Goal: Transaction & Acquisition: Obtain resource

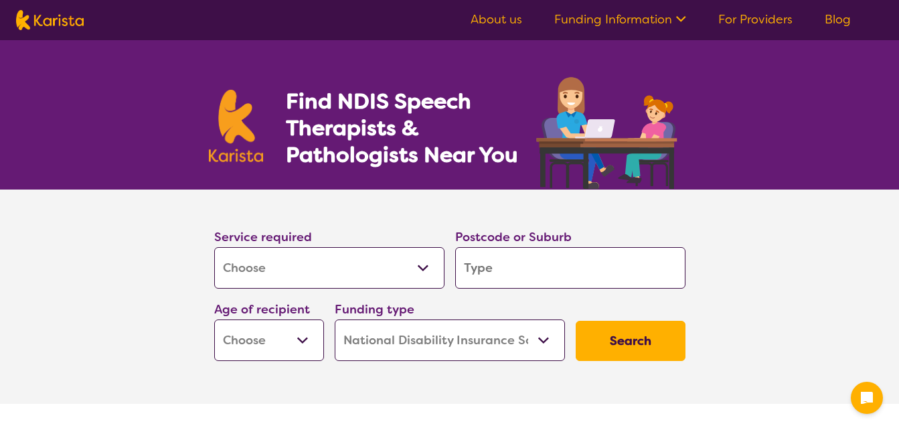
select select "[MEDICAL_DATA]"
select select "NDIS"
select select "[MEDICAL_DATA]"
select select "NDIS"
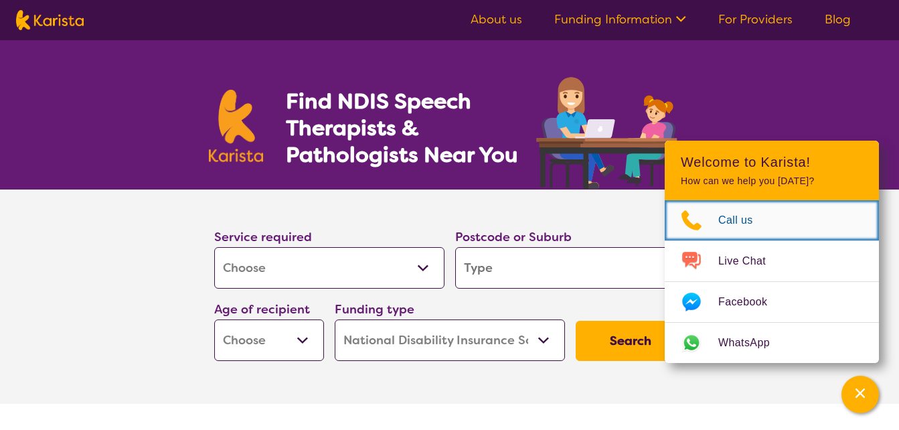
click at [749, 222] on span "Call us" at bounding box center [743, 220] width 51 height 20
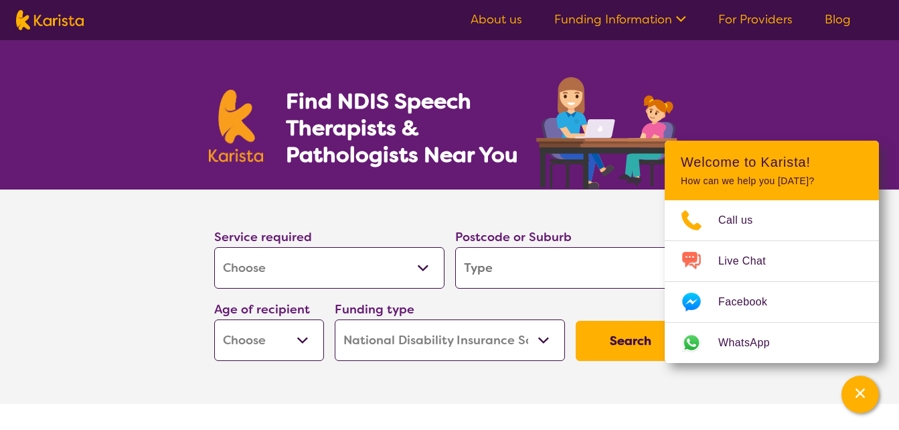
click at [347, 258] on select "Allied Health Assistant Assessment ([MEDICAL_DATA] or [MEDICAL_DATA]) Behaviour…" at bounding box center [329, 267] width 230 height 41
click at [214, 247] on select "Allied Health Assistant Assessment ([MEDICAL_DATA] or [MEDICAL_DATA]) Behaviour…" at bounding box center [329, 267] width 230 height 41
click at [525, 266] on input "search" at bounding box center [570, 267] width 230 height 41
click at [296, 347] on select "Early Childhood - 0 to 9 Child - 10 to 11 Adolescent - 12 to 17 Adult - 18 to 6…" at bounding box center [269, 339] width 110 height 41
select select "AD"
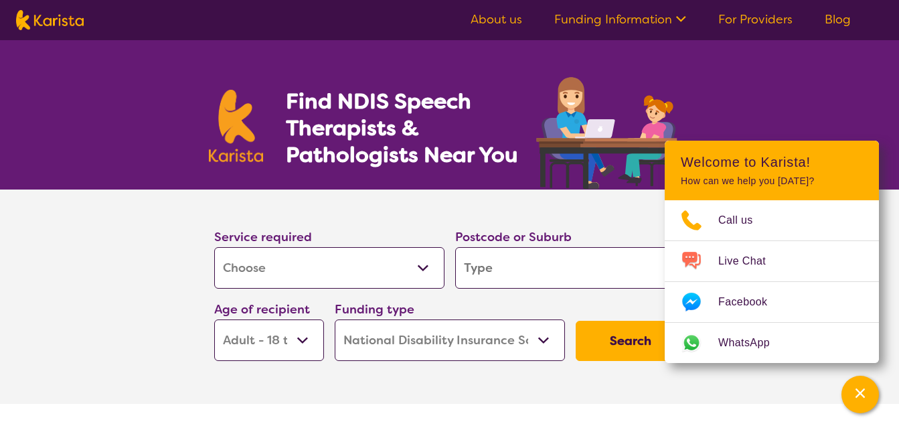
click at [214, 319] on select "Early Childhood - 0 to 9 Child - 10 to 11 Adolescent - 12 to 17 Adult - 18 to 6…" at bounding box center [269, 339] width 110 height 41
select select "AD"
click at [542, 340] on select "Home Care Package (HCP) National Disability Insurance Scheme (NDIS) I don't know" at bounding box center [450, 339] width 230 height 41
click at [506, 339] on select "Home Care Package (HCP) National Disability Insurance Scheme (NDIS) I don't know" at bounding box center [450, 339] width 230 height 41
click at [624, 340] on button "Search" at bounding box center [630, 340] width 110 height 40
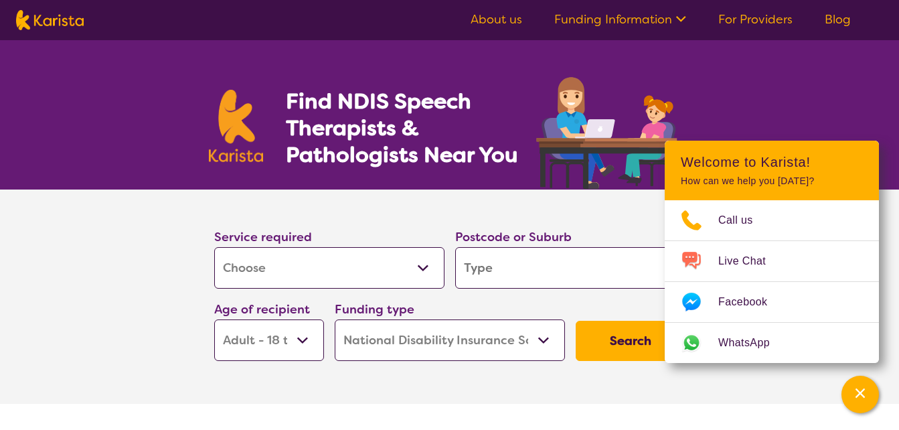
type input "3"
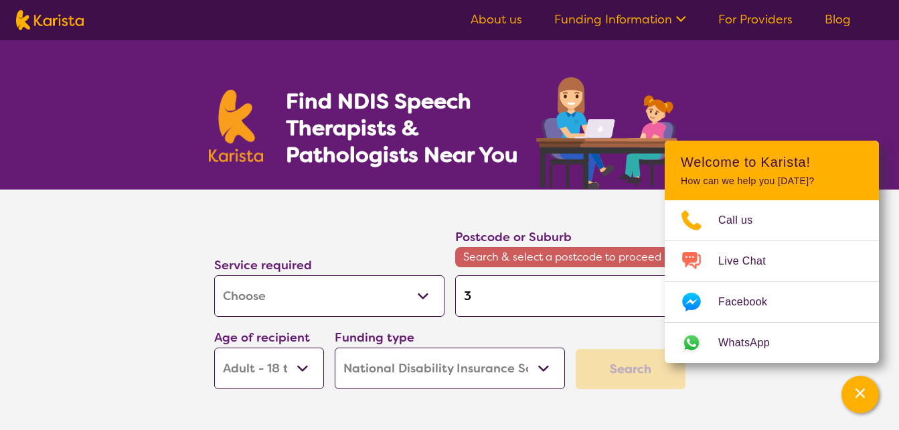
type input "30"
type input "3023"
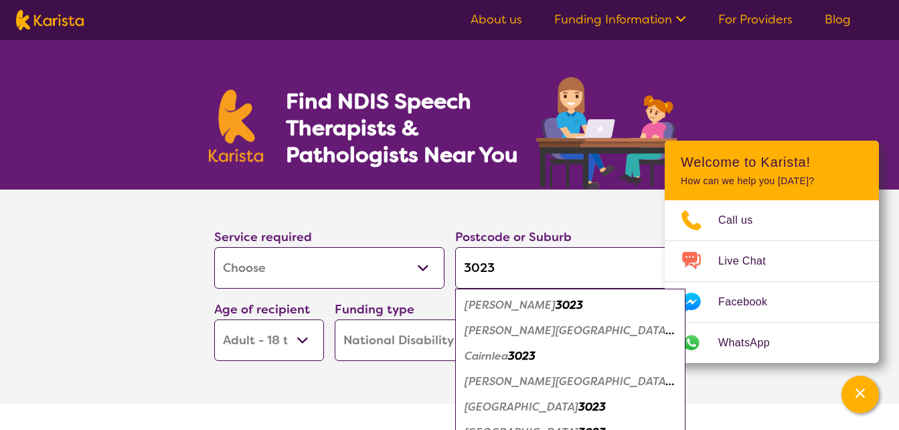
type input "30230"
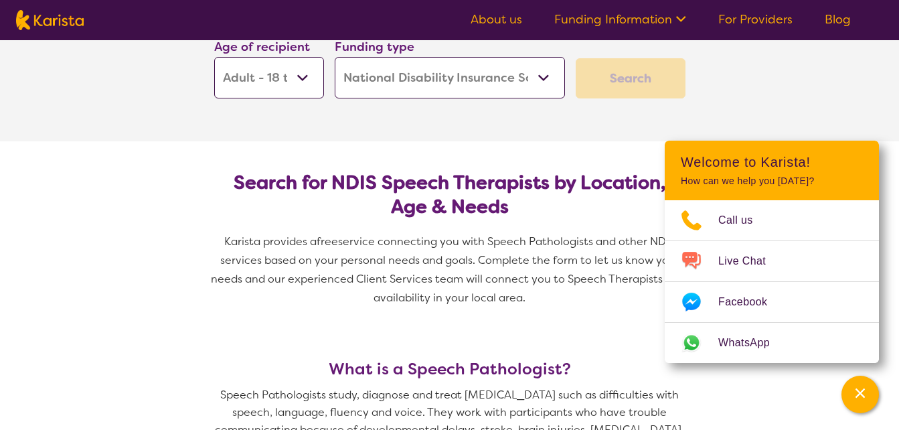
scroll to position [268, 0]
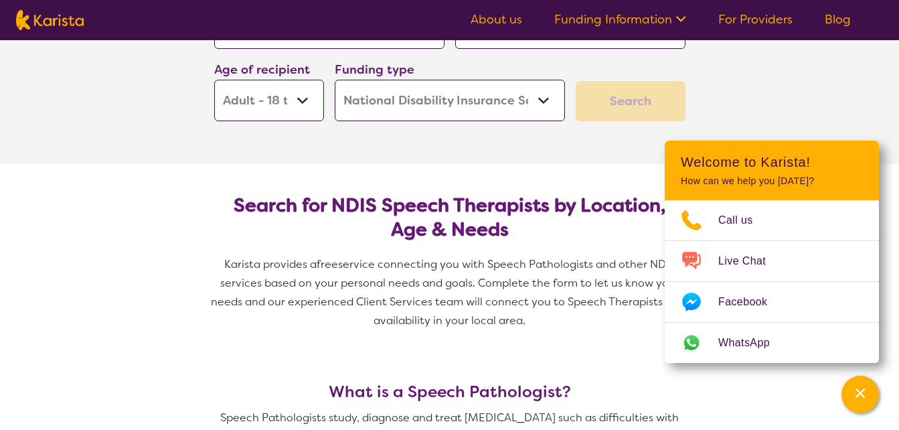
click at [632, 105] on div "Search" at bounding box center [630, 101] width 110 height 40
click at [621, 108] on div "Search" at bounding box center [630, 101] width 110 height 40
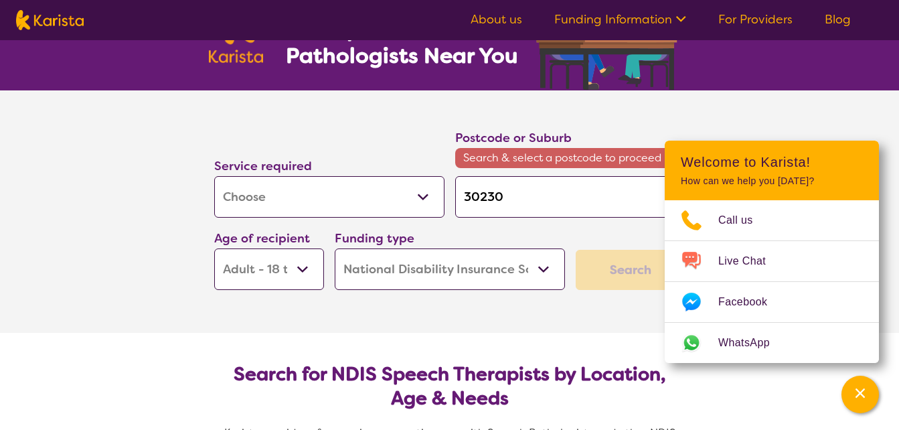
scroll to position [67, 0]
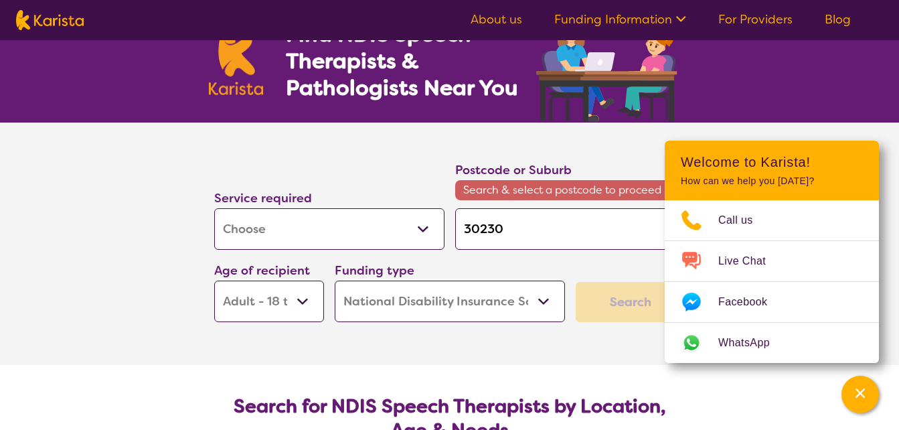
click at [511, 229] on input "30230" at bounding box center [570, 228] width 230 height 41
click at [864, 389] on div "Channel Menu" at bounding box center [859, 393] width 27 height 29
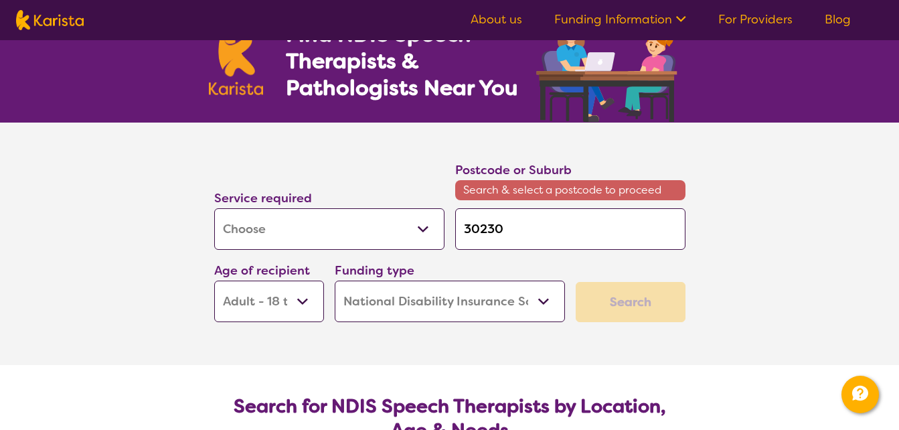
drag, startPoint x: 644, startPoint y: 229, endPoint x: 636, endPoint y: 231, distance: 8.9
click at [643, 229] on input "30230" at bounding box center [570, 228] width 230 height 41
type input "3023"
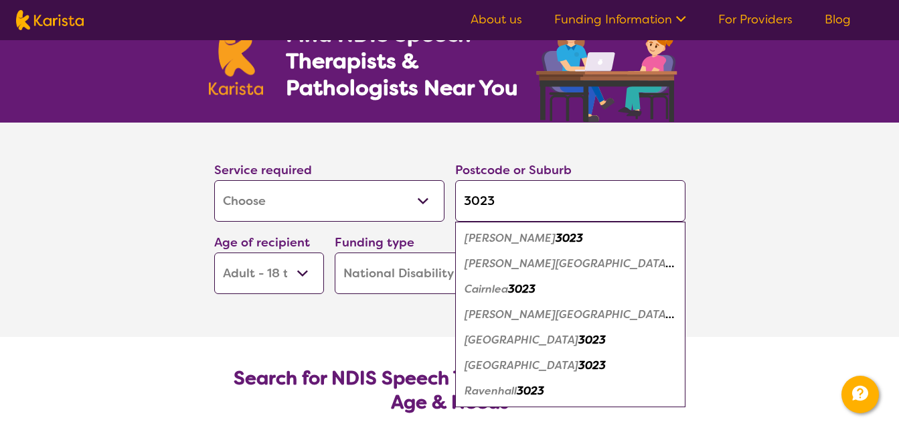
type input "302"
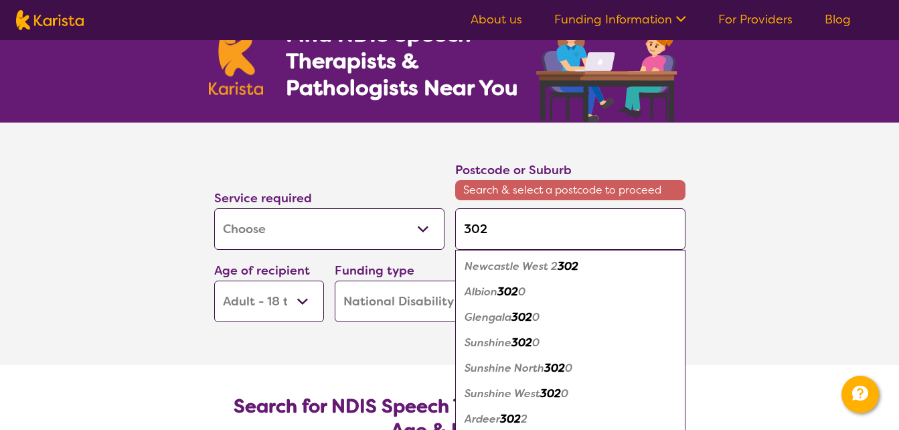
type input "30"
type input "302"
type input "3020"
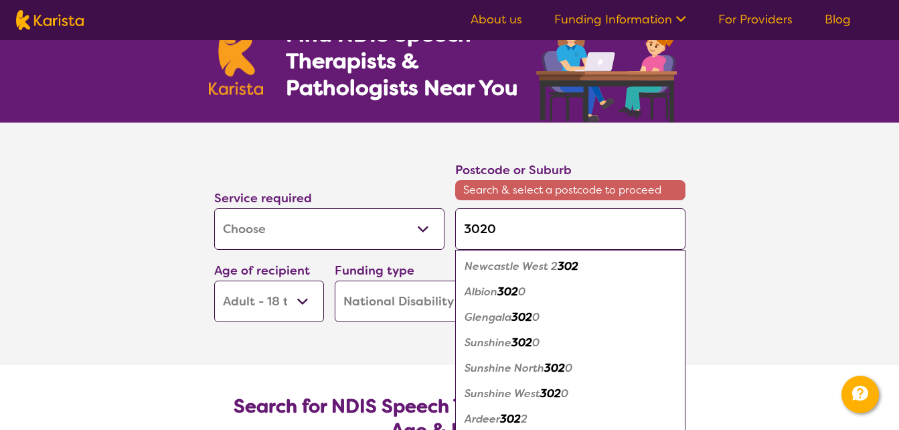
type input "3020"
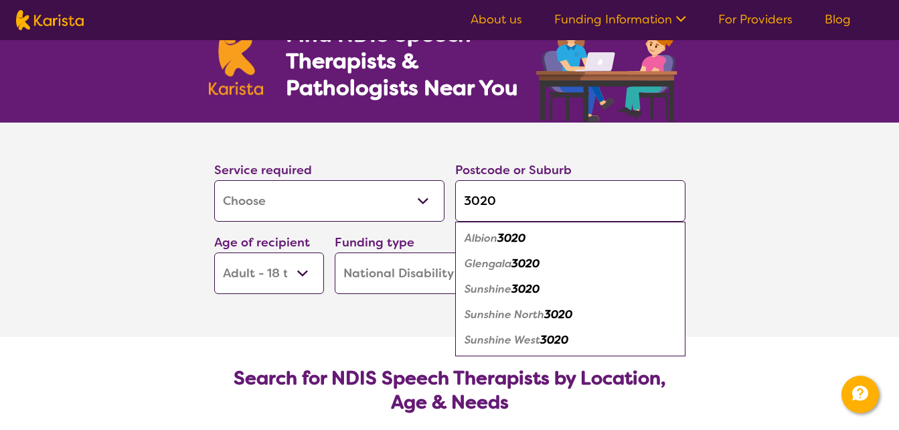
type input "3020"
click at [535, 343] on em "Sunshine West" at bounding box center [502, 340] width 76 height 14
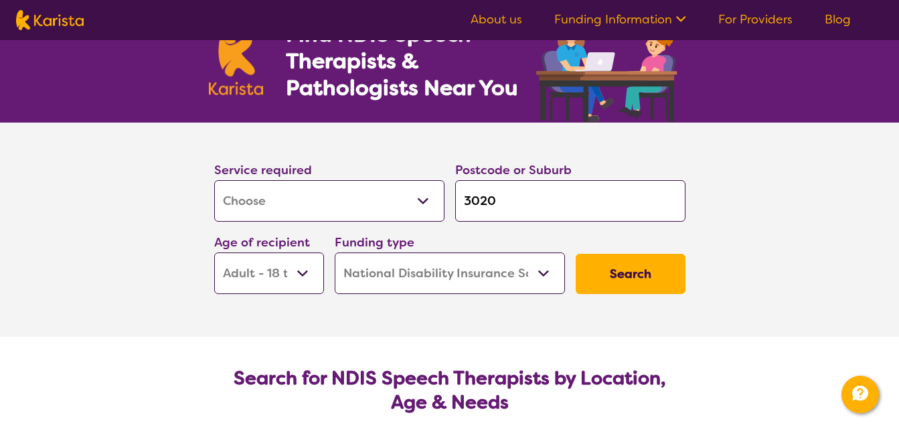
click at [626, 275] on button "Search" at bounding box center [630, 274] width 110 height 40
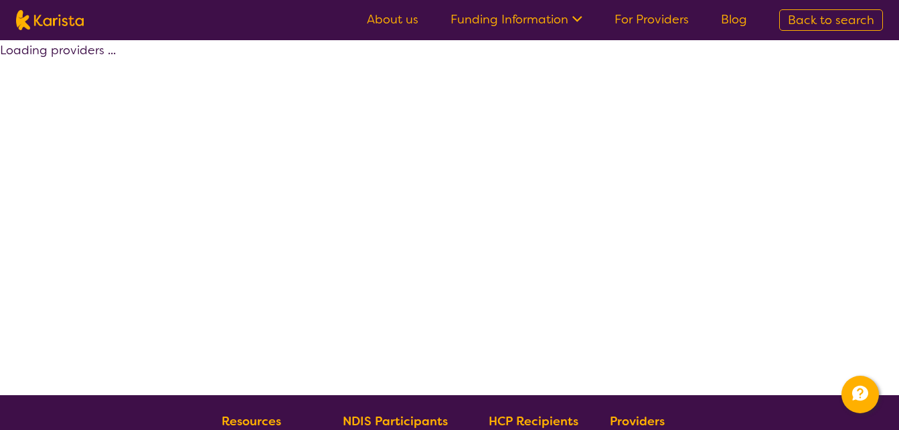
select select "by_score"
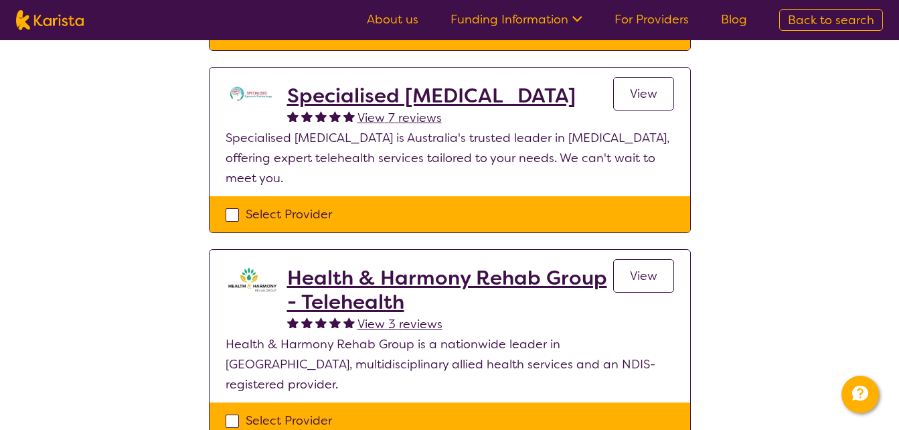
scroll to position [268, 0]
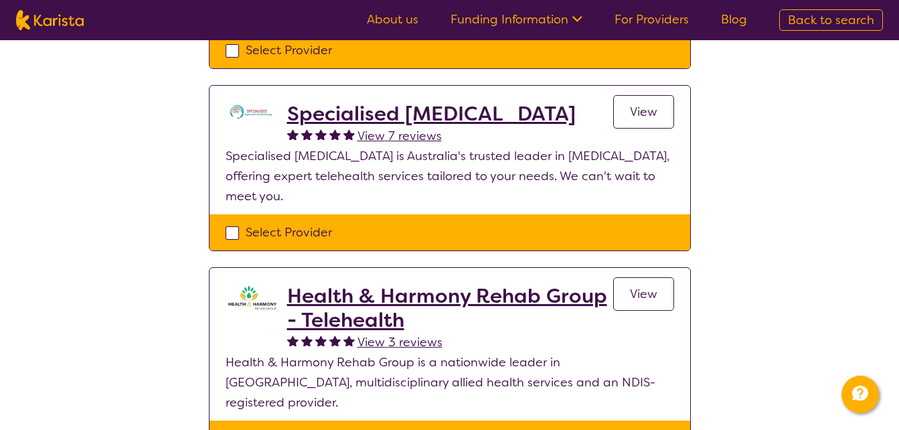
click at [636, 118] on span "View" at bounding box center [643, 112] width 27 height 16
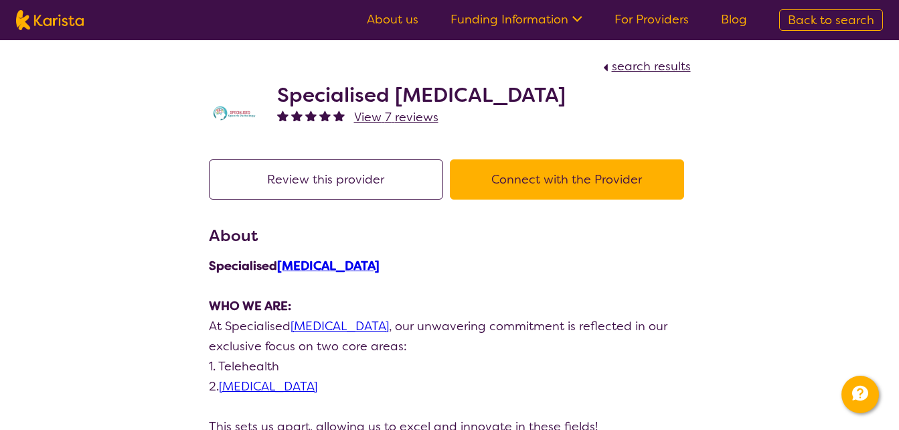
click at [561, 178] on button "Connect with the Provider" at bounding box center [567, 179] width 234 height 40
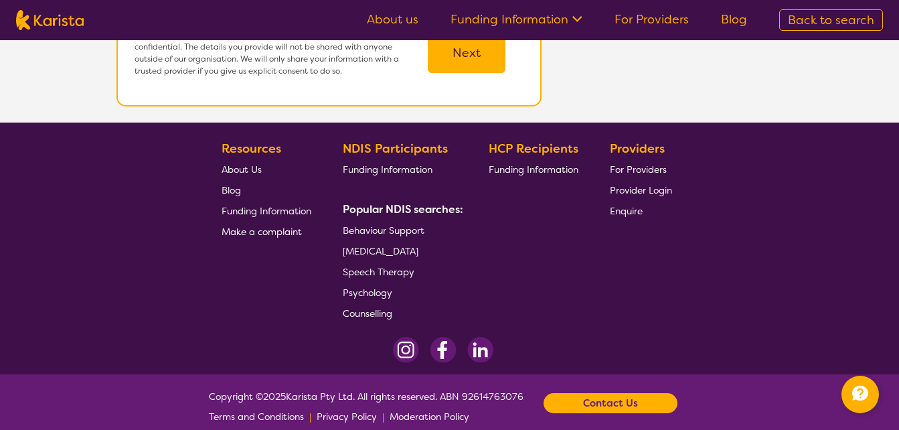
scroll to position [440, 0]
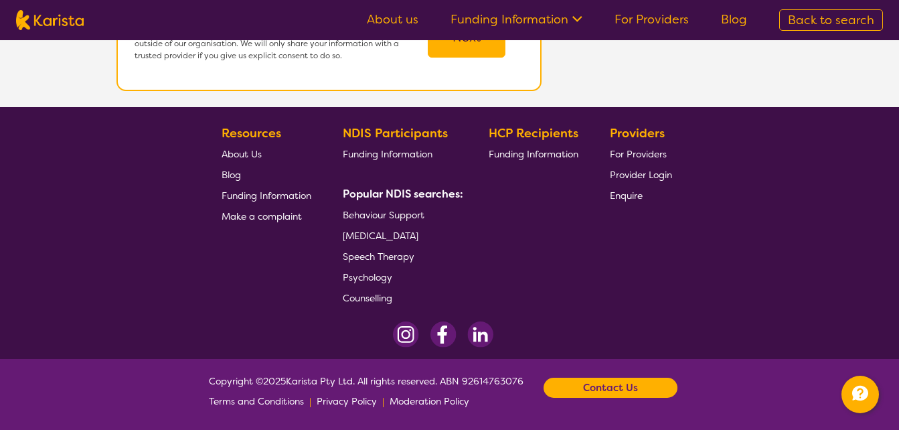
click at [606, 387] on b "Contact Us" at bounding box center [610, 387] width 55 height 20
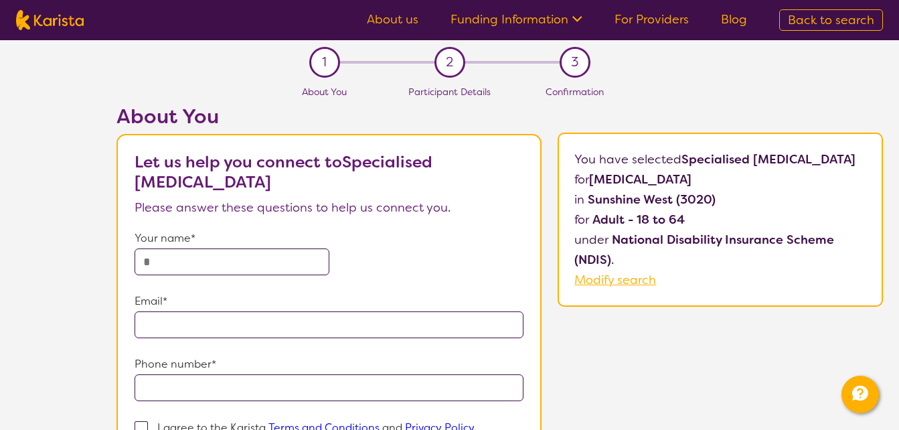
scroll to position [375, 0]
